Goal: Find specific fact: Find specific fact

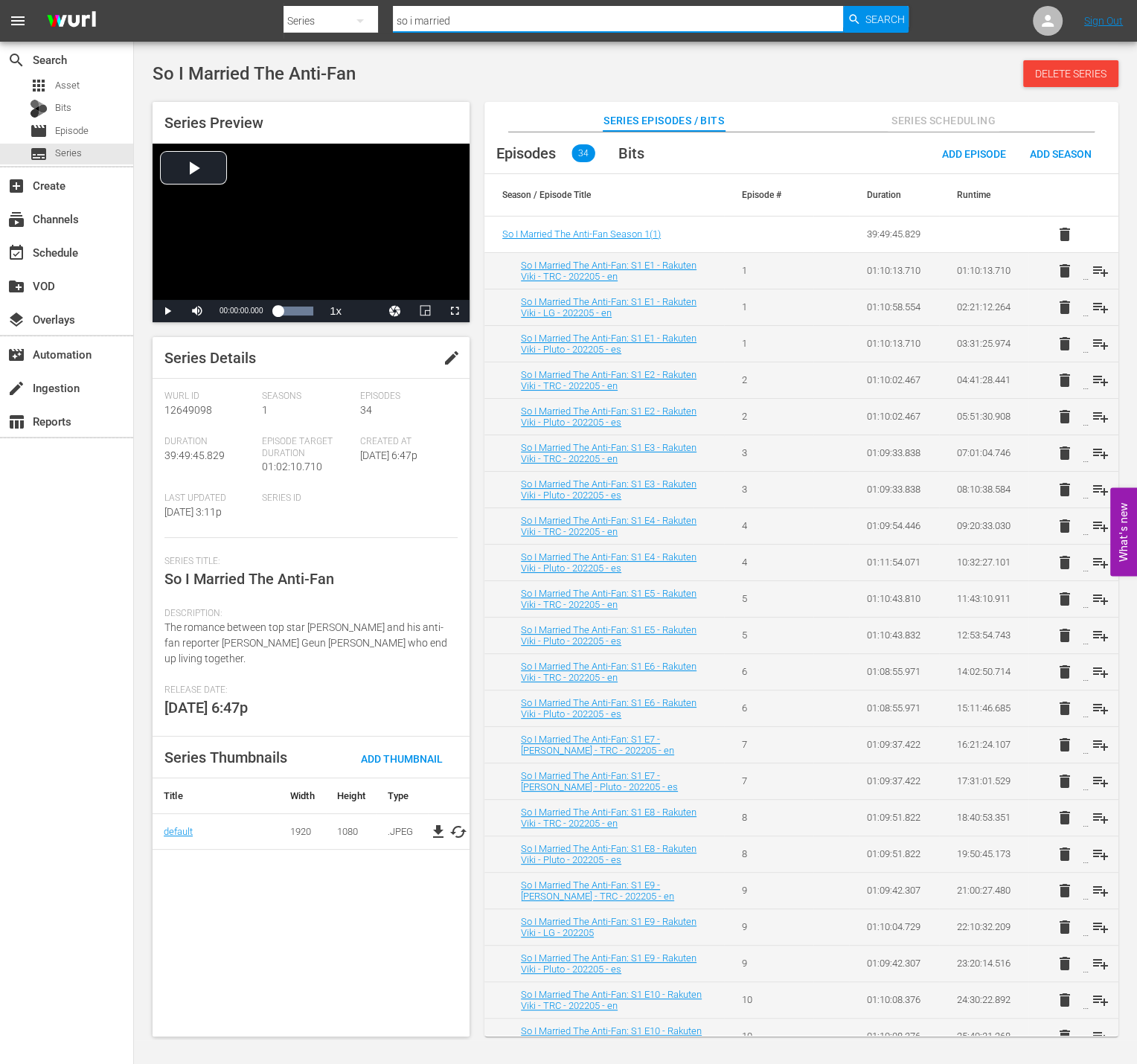
click at [534, 29] on input "so i married" at bounding box center [619, 21] width 451 height 36
type input "The Legend of the Blue Sea"
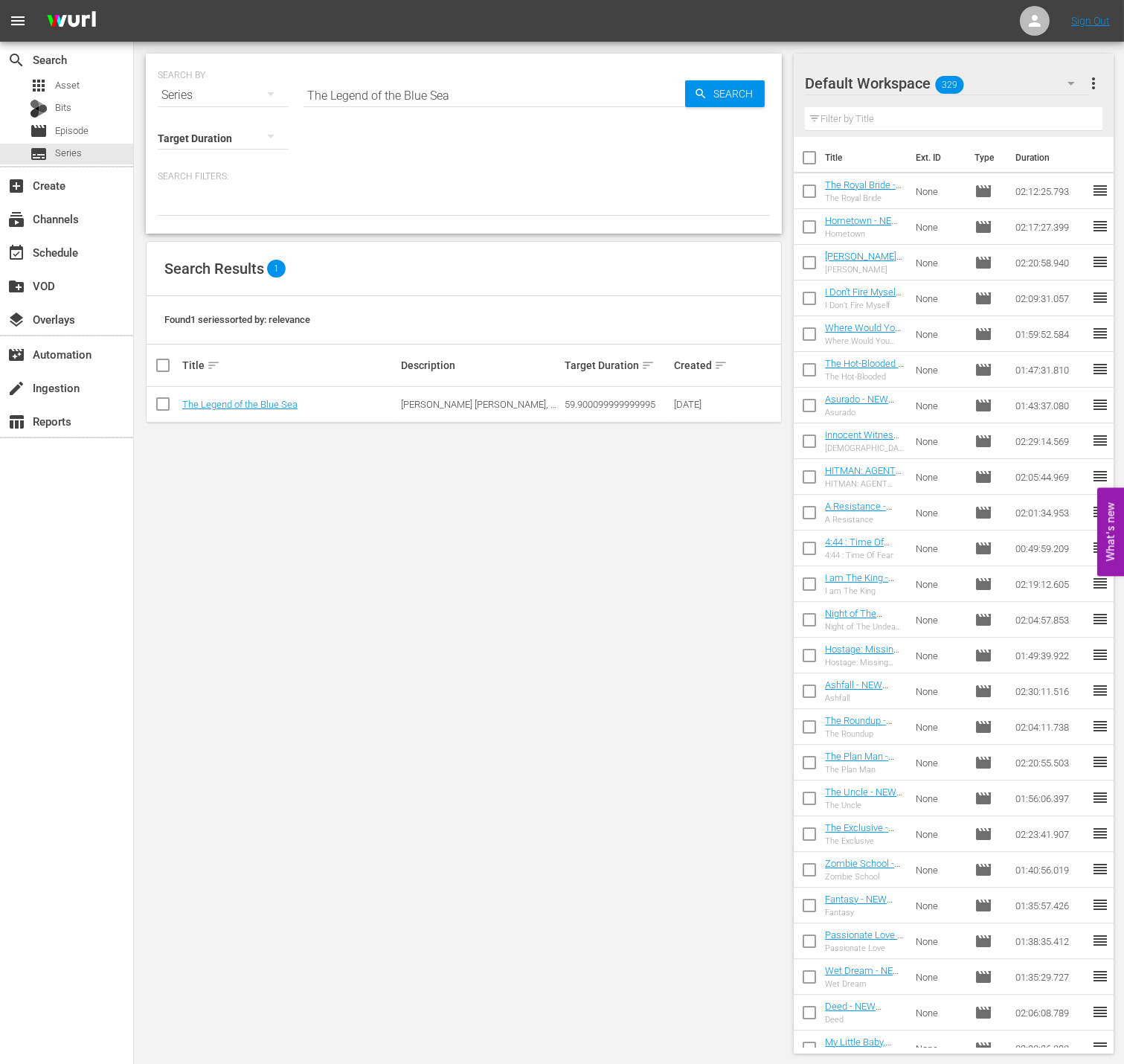
click at [265, 395] on td "The Legend of the Blue Sea" at bounding box center [289, 404] width 218 height 36
click at [270, 404] on link "The Legend of the Blue Sea" at bounding box center [240, 404] width 115 height 11
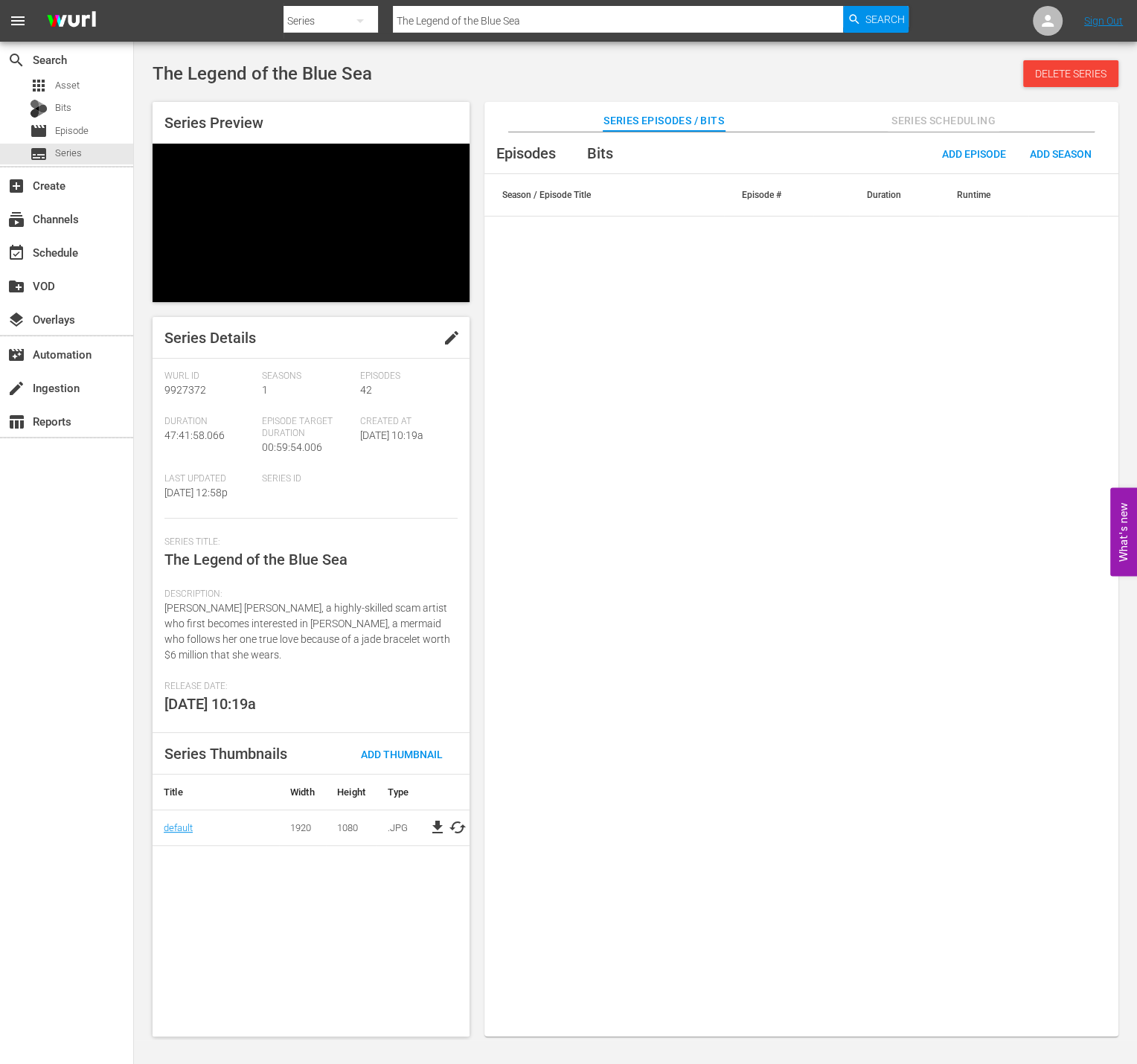
click at [253, 608] on div "Description: [PERSON_NAME] [PERSON_NAME], a highly-skilled scam artist who firs…" at bounding box center [312, 634] width 294 height 92
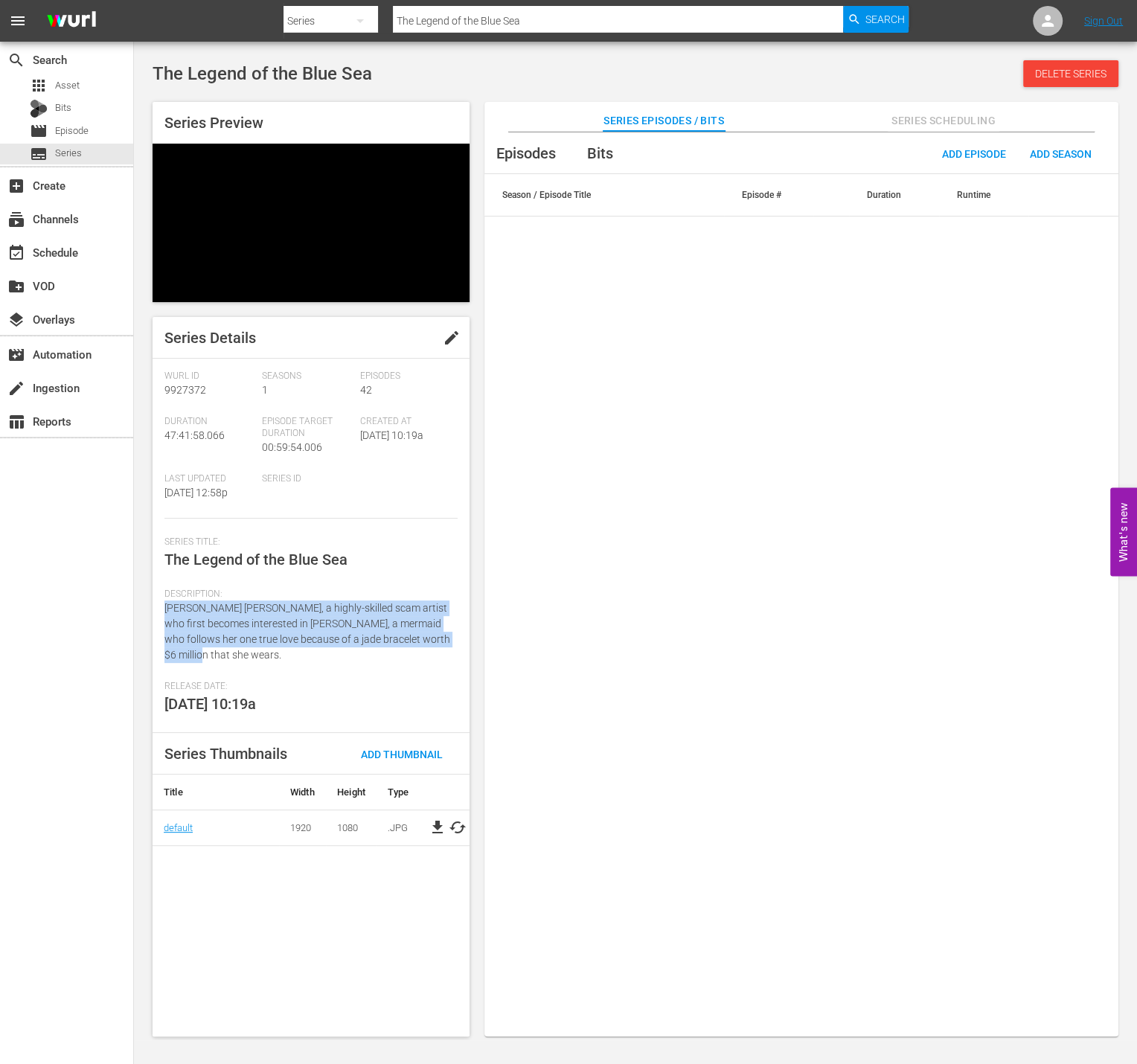
drag, startPoint x: 194, startPoint y: 605, endPoint x: 157, endPoint y: 565, distance: 54.5
click at [157, 565] on div "Series Details edit [PERSON_NAME] Id 9927372 Seasons 1 Episodes 42 Duration 47:…" at bounding box center [311, 677] width 317 height 719
copy span "[PERSON_NAME] [PERSON_NAME], a highly-skilled scam artist who first becomes int…"
